Goal: Find specific page/section

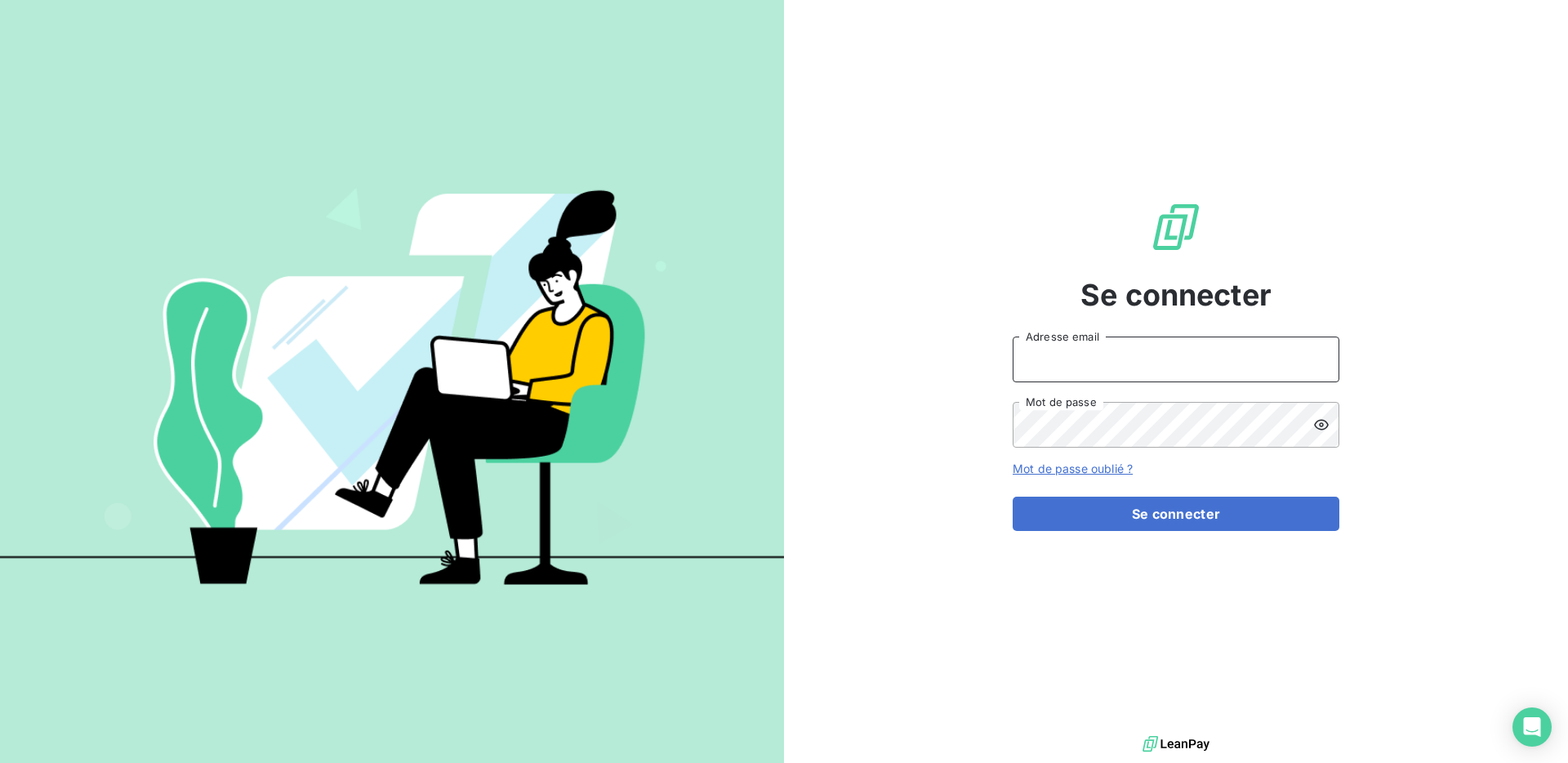
type input "[EMAIL_ADDRESS][DOMAIN_NAME]"
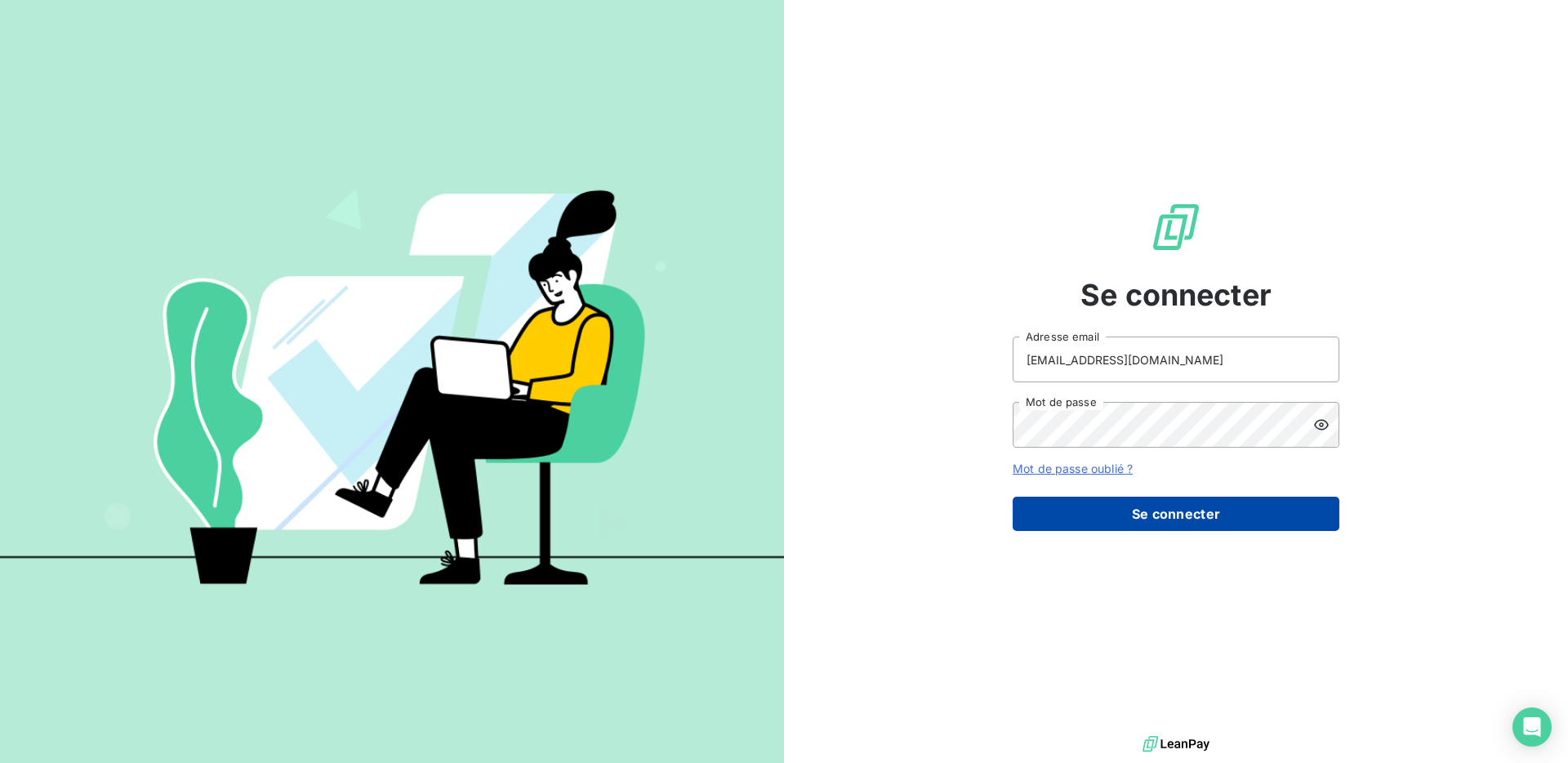
click at [1163, 522] on button "Se connecter" at bounding box center [1176, 513] width 327 height 34
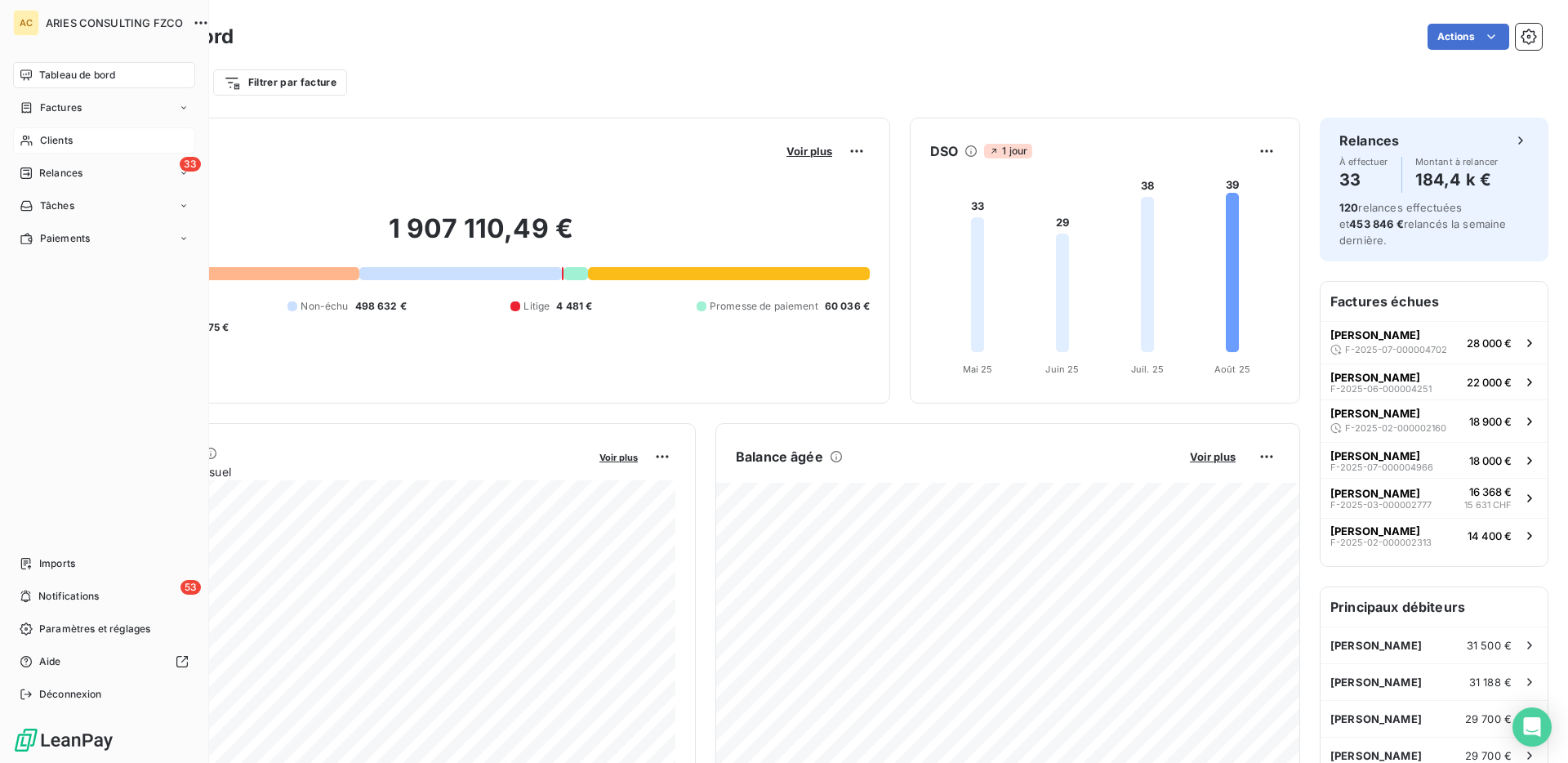
click at [41, 139] on span "Clients" at bounding box center [56, 140] width 32 height 15
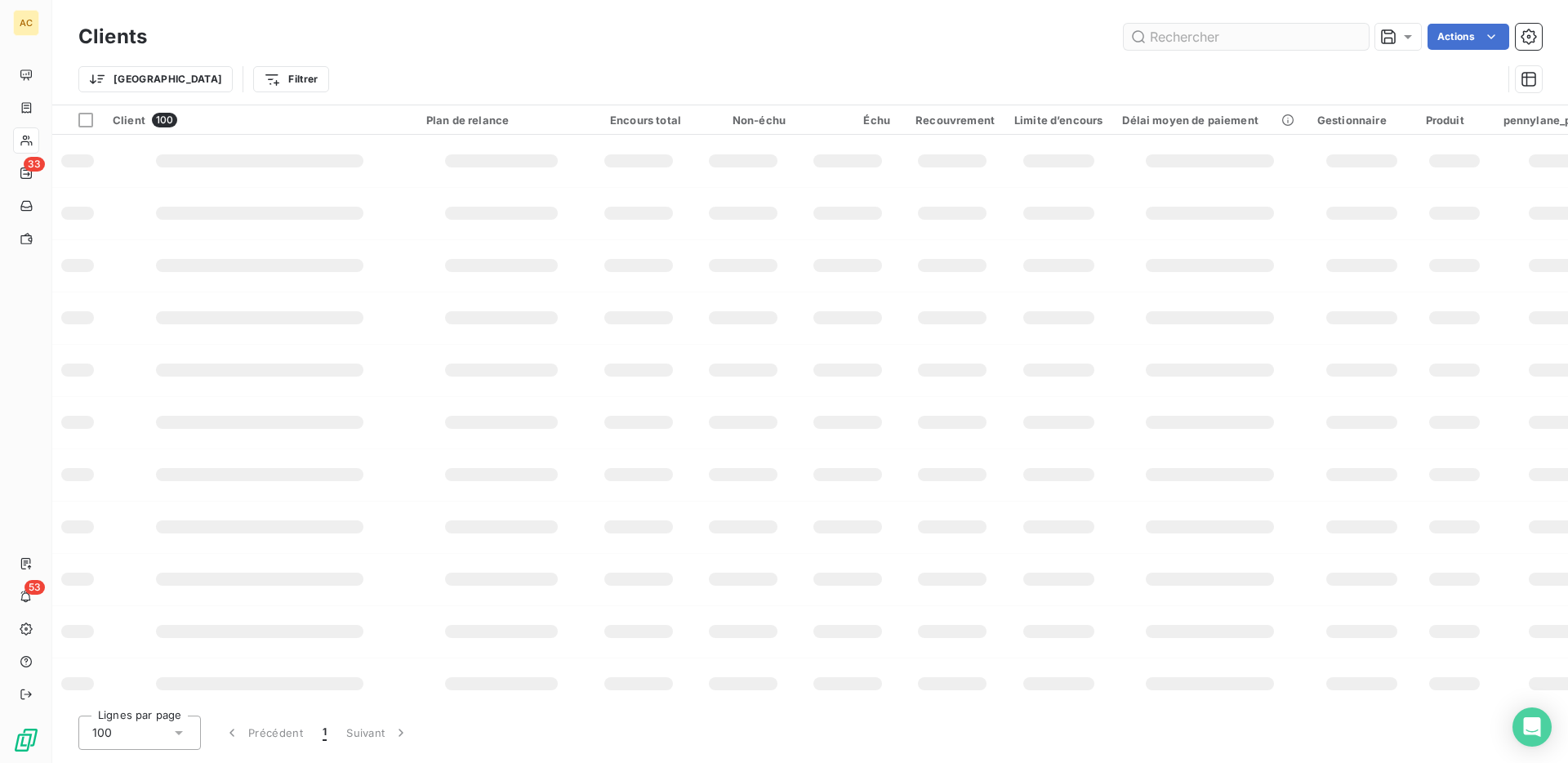
click at [1154, 37] on input "text" at bounding box center [1245, 37] width 245 height 26
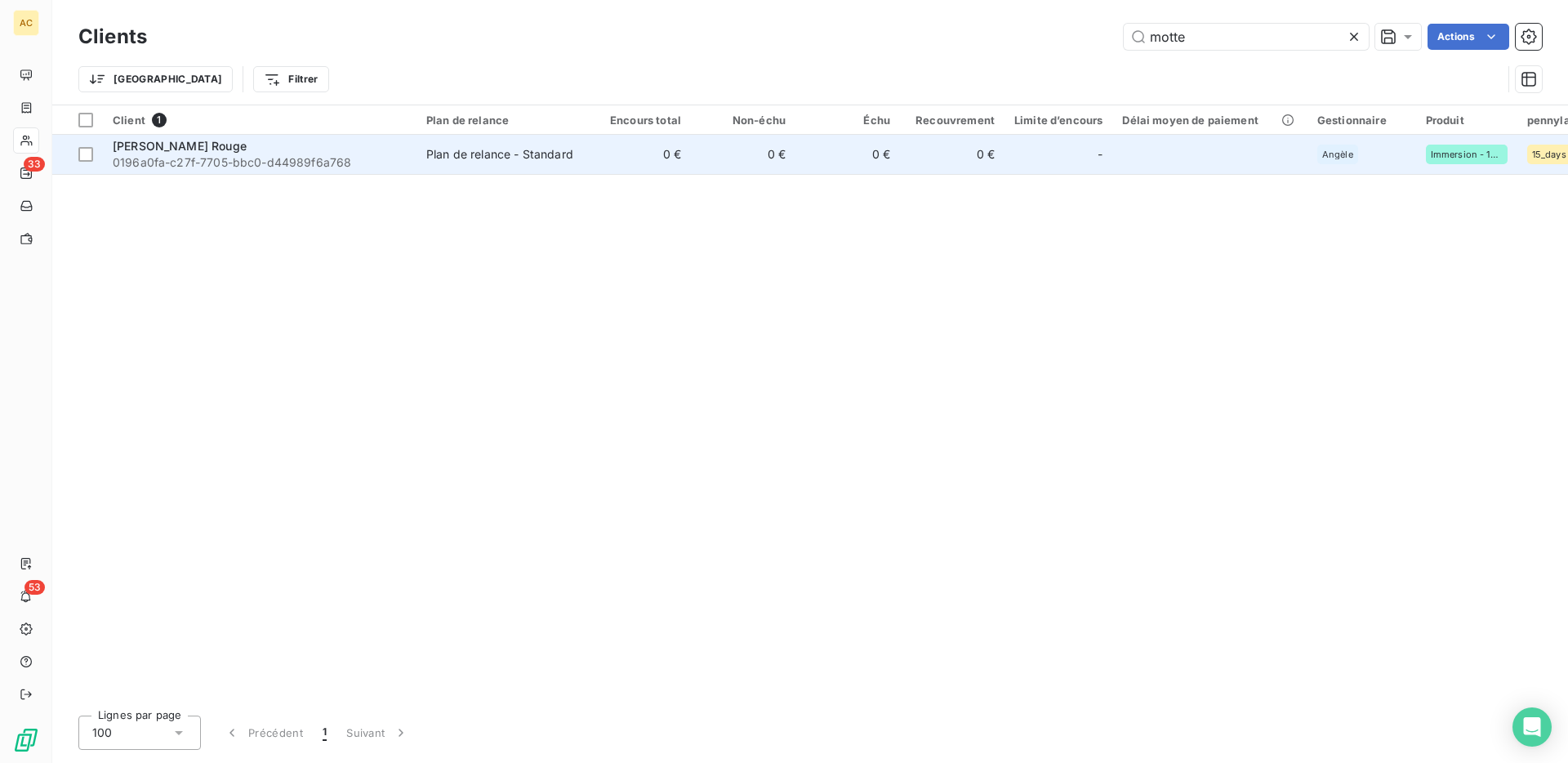
type input "motte"
click at [618, 160] on td "0 €" at bounding box center [638, 153] width 105 height 39
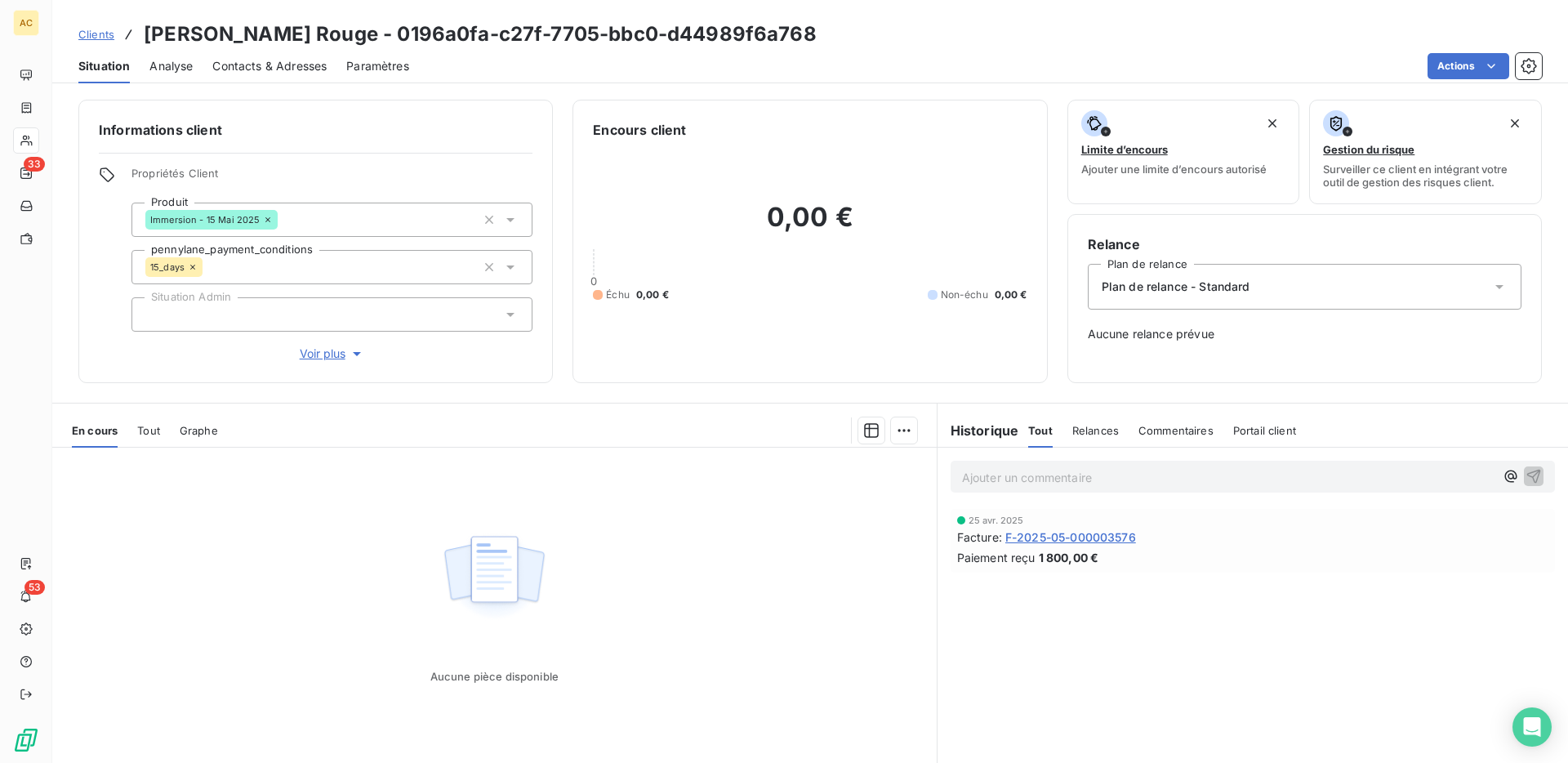
click at [155, 428] on span "Tout" at bounding box center [148, 430] width 23 height 13
